Goal: Task Accomplishment & Management: Manage account settings

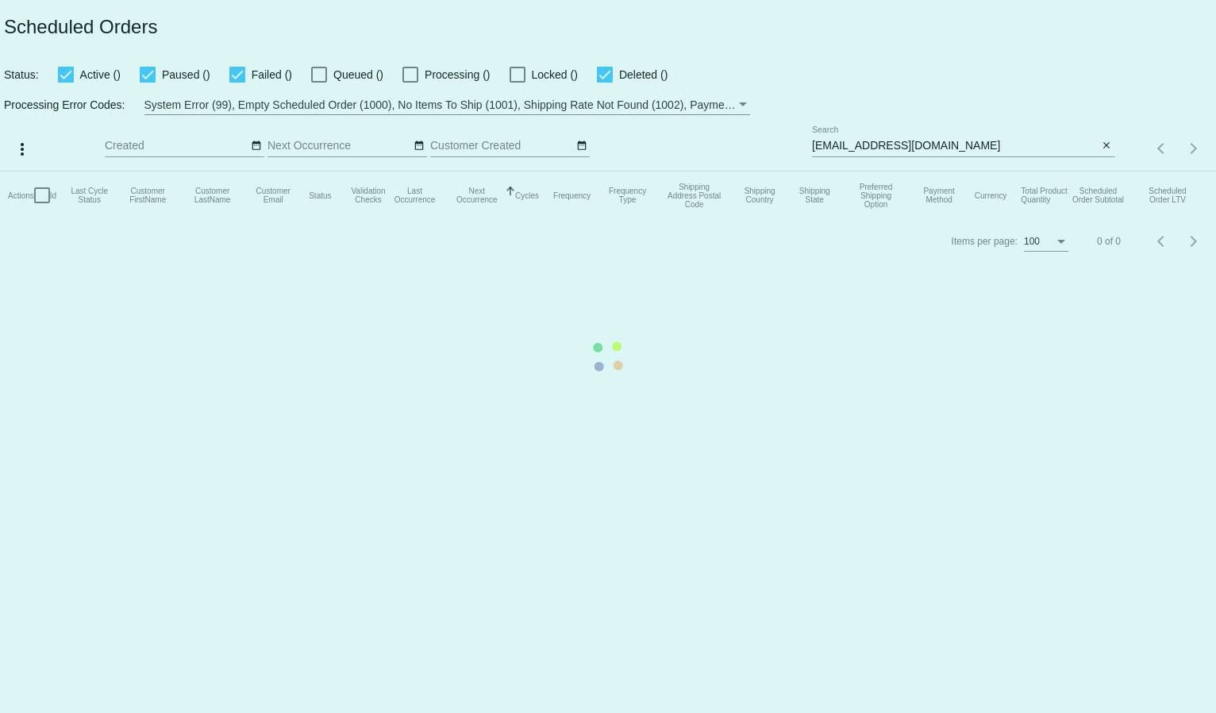
click at [941, 171] on mat-table "Actions Id Last Cycle Status Customer FirstName Customer LastName Customer Emai…" at bounding box center [608, 195] width 1216 height 48
click at [868, 171] on mat-table "Actions Id Last Cycle Status Customer FirstName Customer LastName Customer Emai…" at bounding box center [608, 195] width 1216 height 48
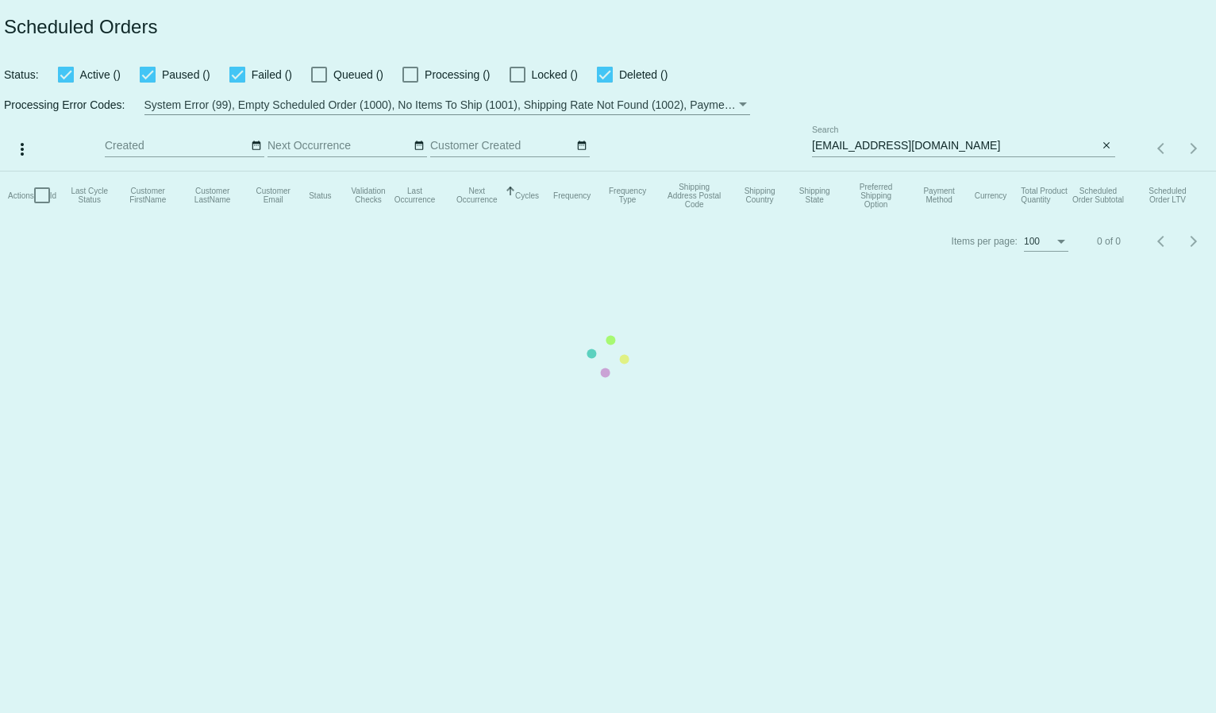
click at [868, 171] on mat-table "Actions Id Last Cycle Status Customer FirstName Customer LastName Customer Emai…" at bounding box center [608, 195] width 1216 height 48
click at [866, 171] on mat-table "Actions Id Last Cycle Status Customer FirstName Customer LastName Customer Emai…" at bounding box center [608, 195] width 1216 height 48
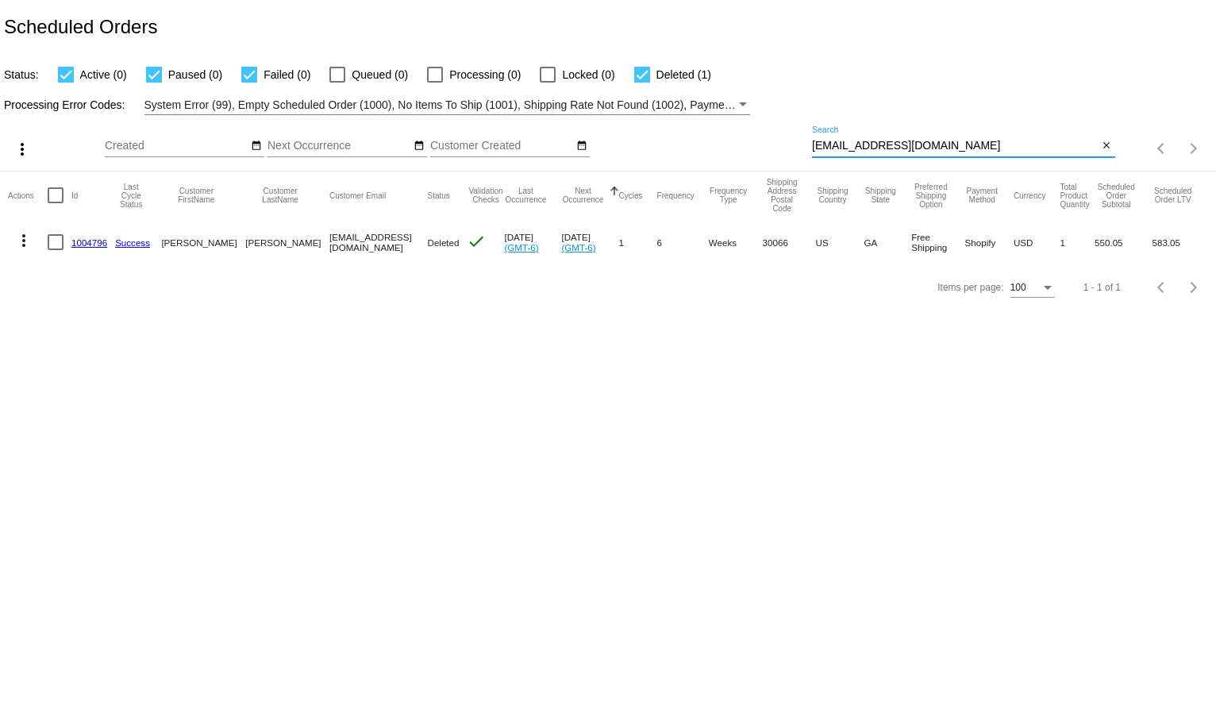
click at [866, 147] on input "elainestephens@yahoo.com" at bounding box center [955, 146] width 287 height 13
paste input "roberts.susanb"
type input "roberts.susanb@yahoo.com"
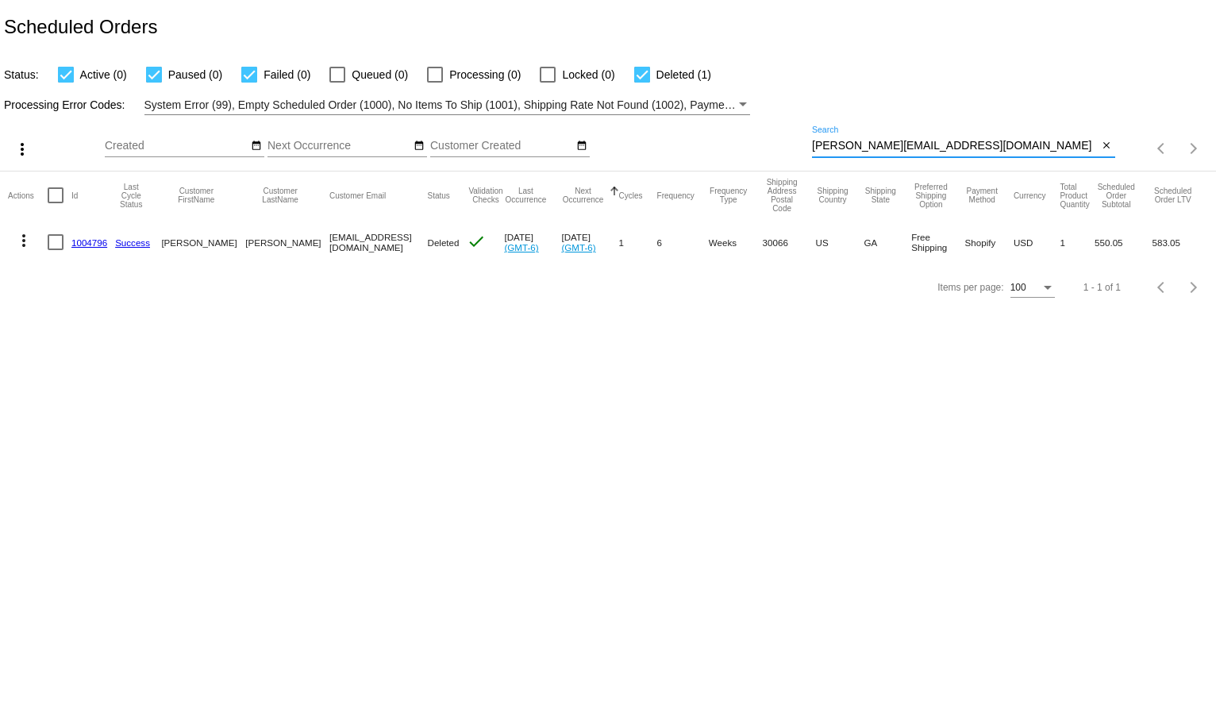
click at [921, 94] on div "Processing Error Codes: System Error (99), Empty Scheduled Order (1000), No Ite…" at bounding box center [608, 99] width 1216 height 31
click at [31, 233] on mat-icon "more_vert" at bounding box center [23, 240] width 19 height 19
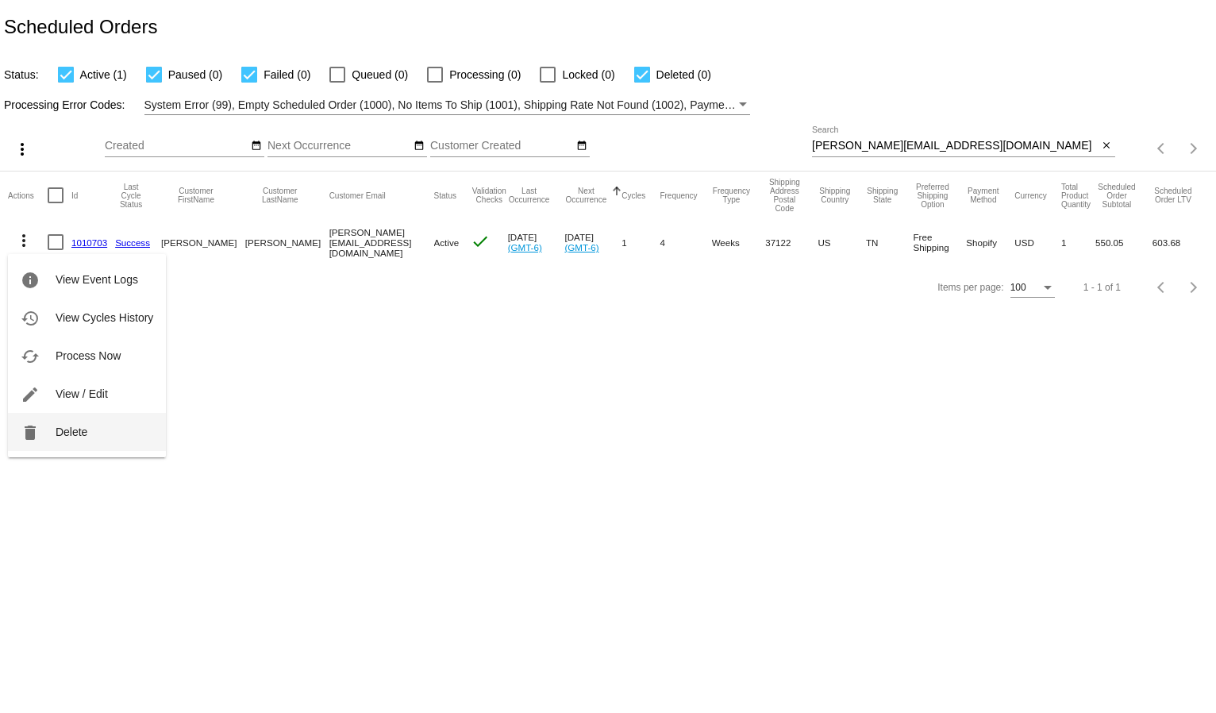
click at [53, 435] on button "delete Delete" at bounding box center [87, 432] width 158 height 38
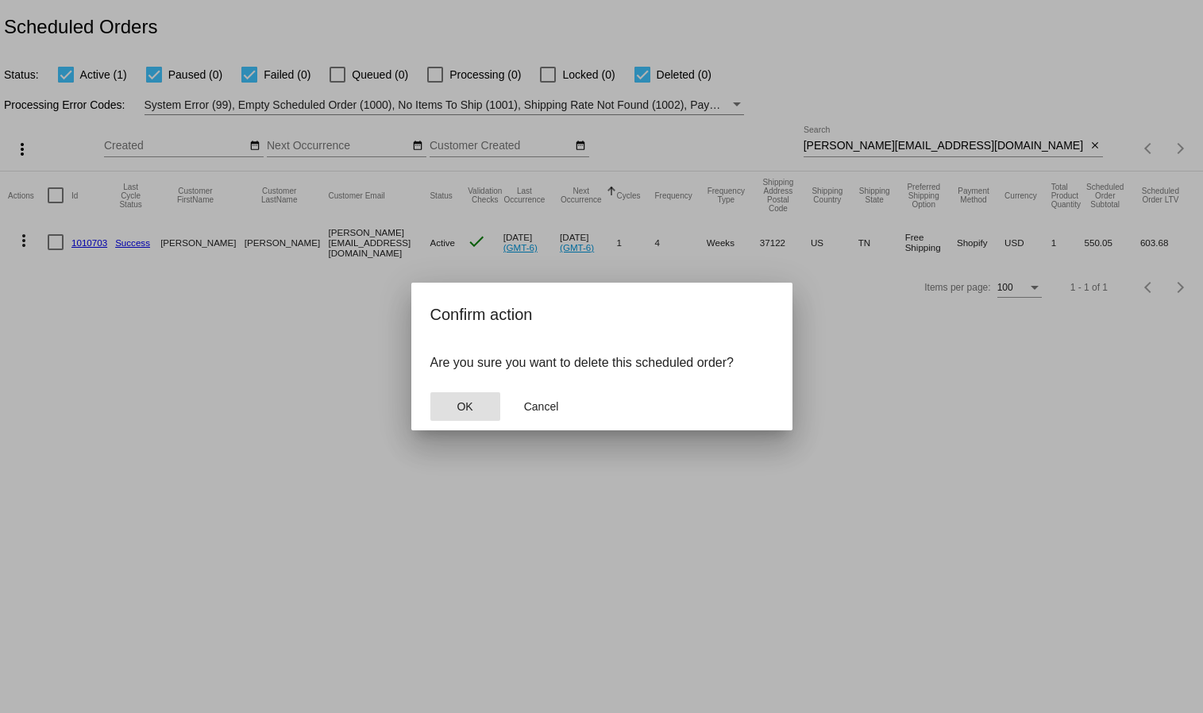
click at [441, 420] on button "OK" at bounding box center [465, 406] width 70 height 29
